Goal: Task Accomplishment & Management: Manage account settings

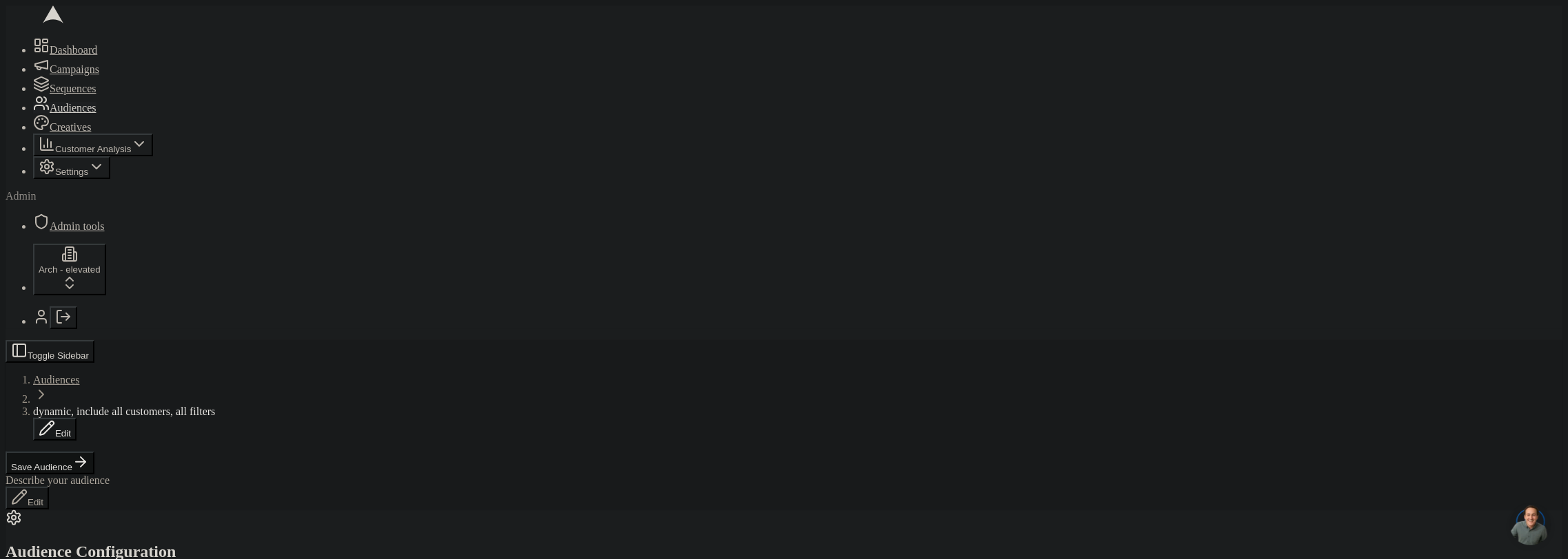
scroll to position [304, 0]
click at [94, 452] on button "Save Audience" at bounding box center [50, 463] width 89 height 23
click at [169, 452] on button "Edit" at bounding box center [148, 463] width 44 height 23
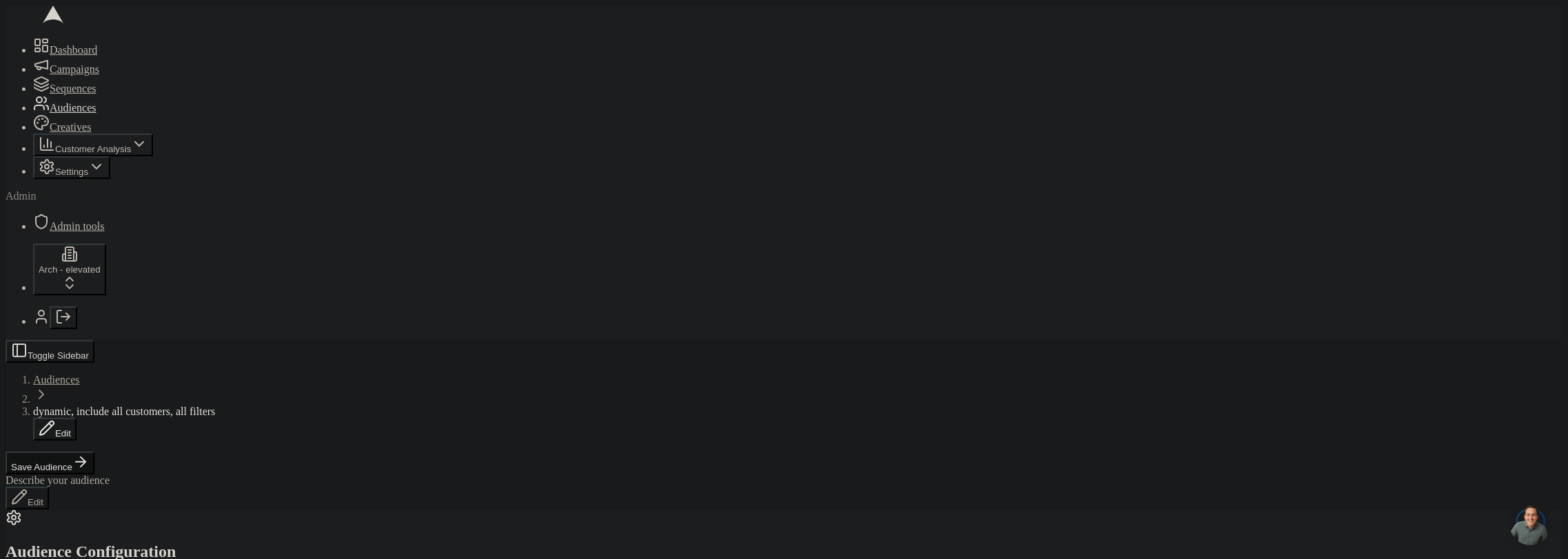
scroll to position [103, 0]
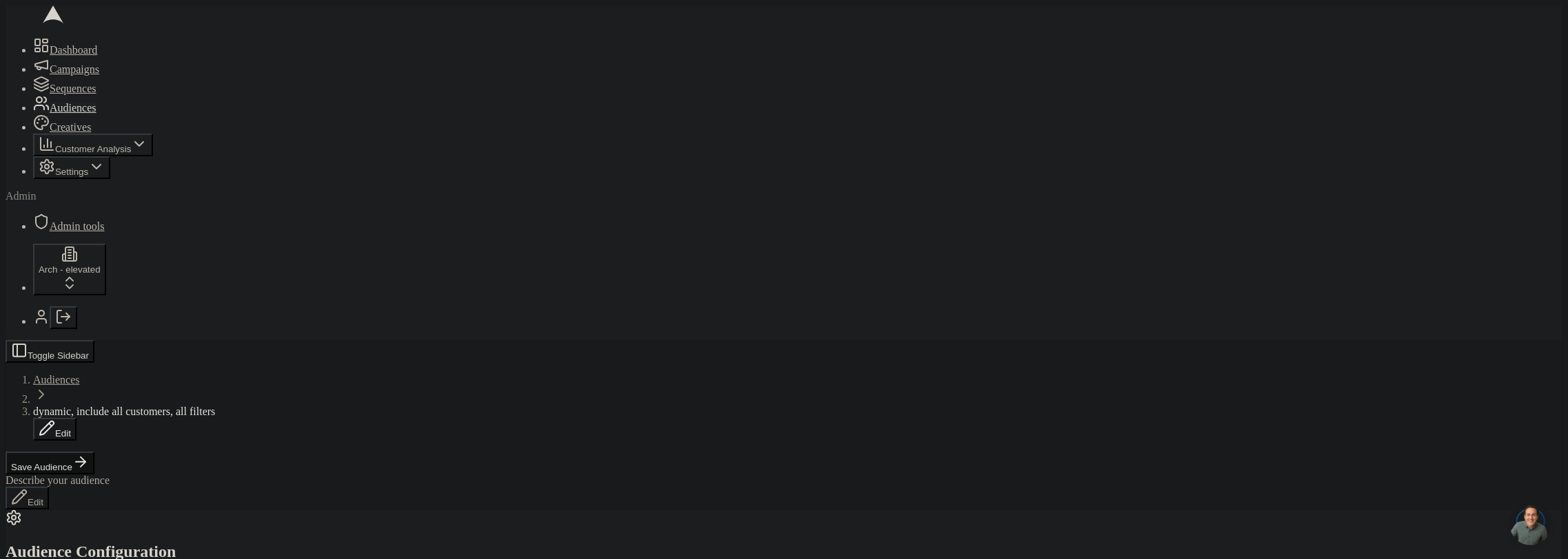
type input "94549"
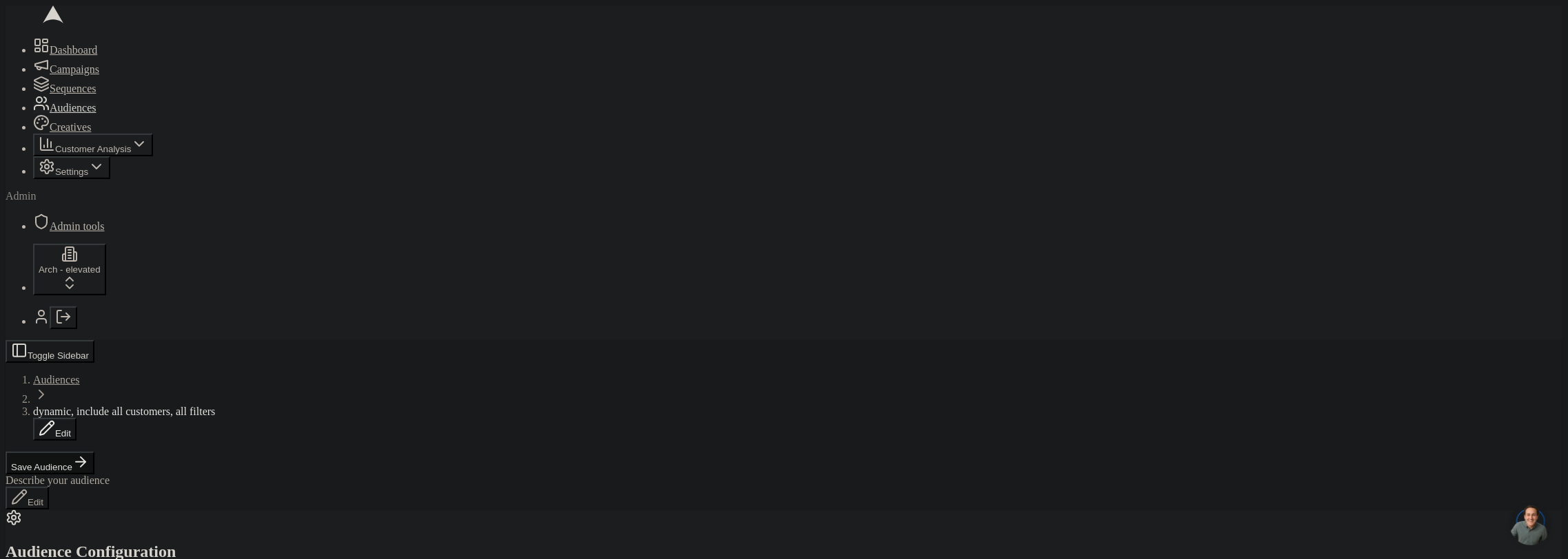
scroll to position [93, 0]
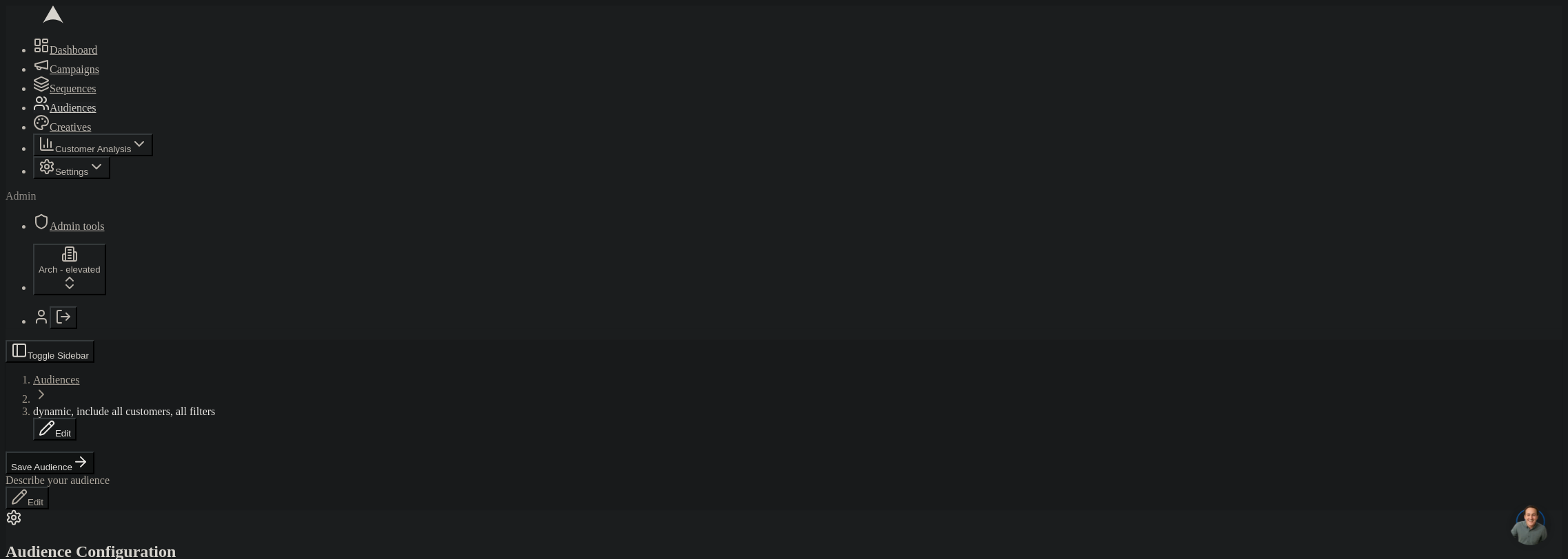
scroll to position [405, 0]
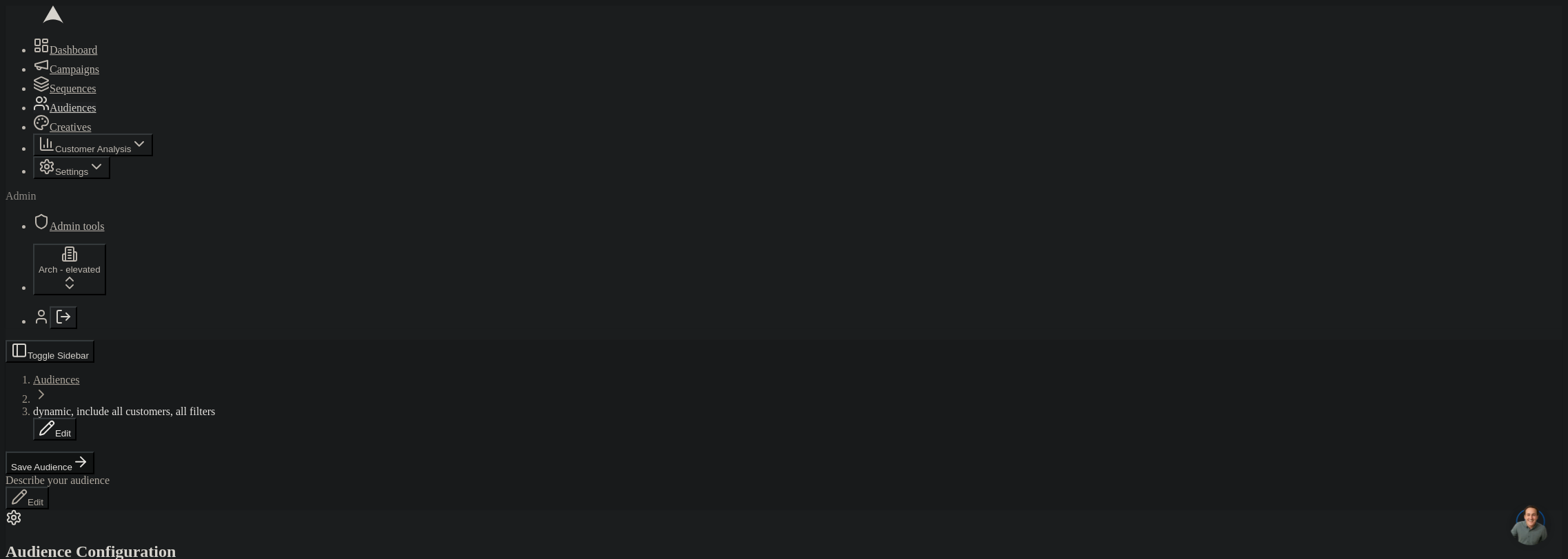
click at [57, 323] on icon "Log out" at bounding box center [59, 317] width 4 height 12
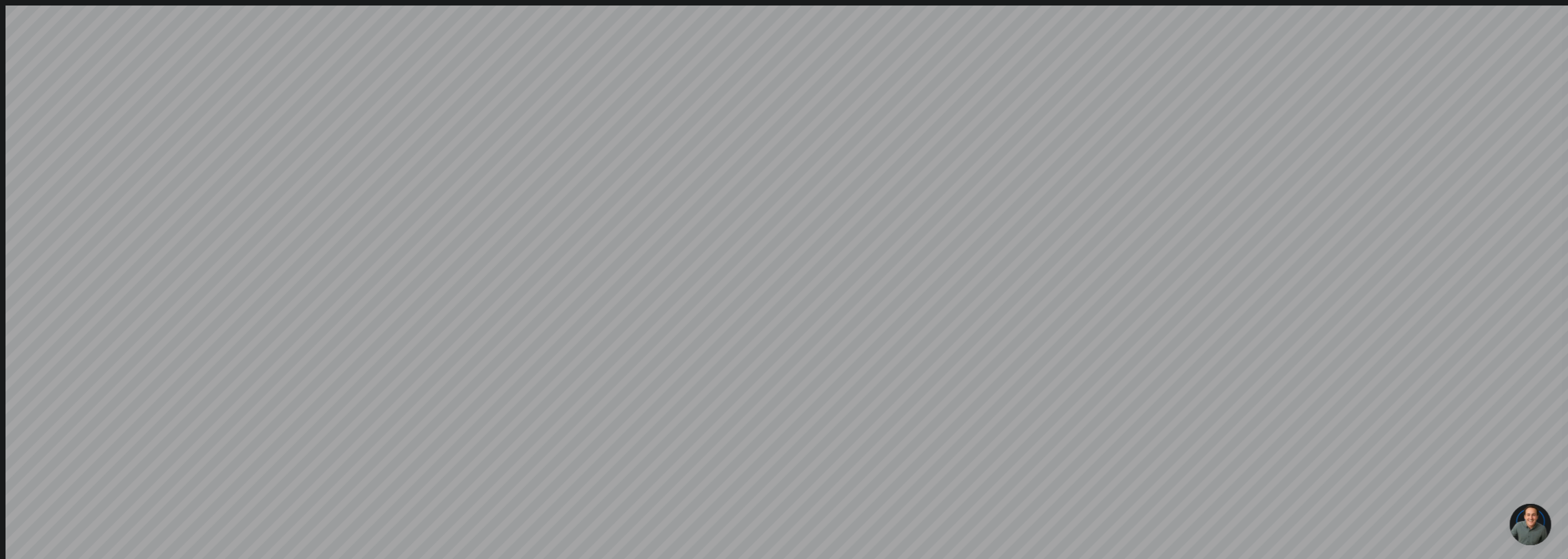
type input "sacha@getarch.com"
